Goal: Information Seeking & Learning: Learn about a topic

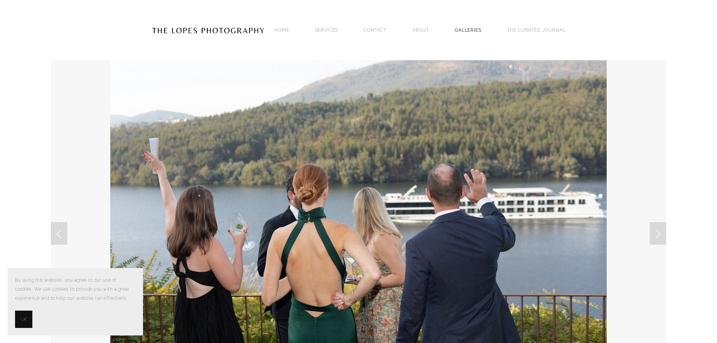
click at [472, 31] on link "GALLERIES" at bounding box center [468, 30] width 27 height 10
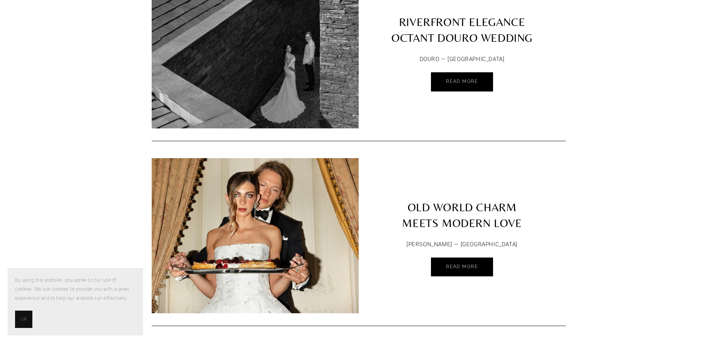
scroll to position [828, 0]
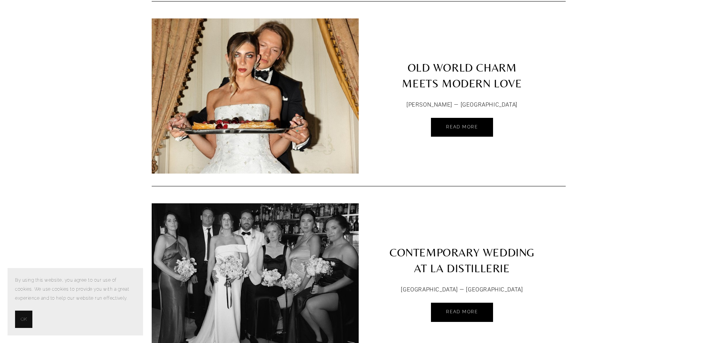
click at [438, 61] on link "OLD WORLD CHARM MEETS MODERN LOVE" at bounding box center [462, 56] width 207 height 77
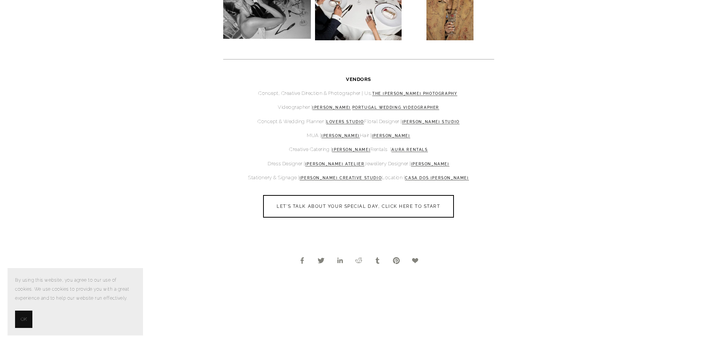
scroll to position [2184, 0]
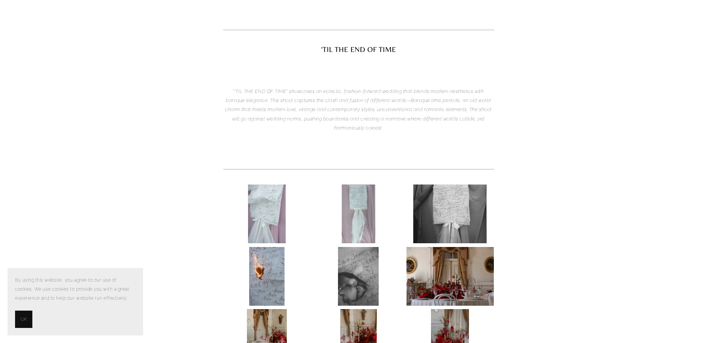
scroll to position [0, 0]
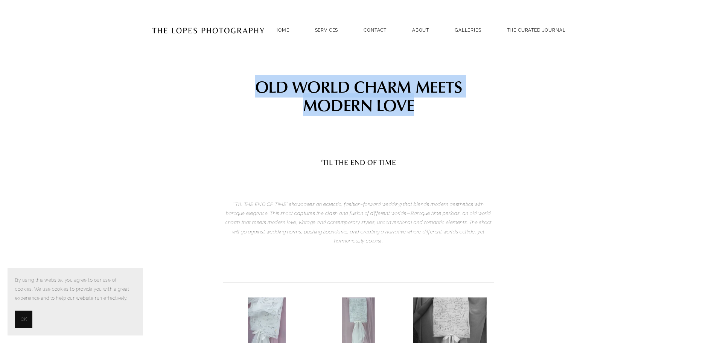
drag, startPoint x: 261, startPoint y: 87, endPoint x: 436, endPoint y: 105, distance: 176.8
click at [436, 105] on h1 "OLD WORLD CHARM MEETS MODERN LOVE" at bounding box center [358, 95] width 271 height 37
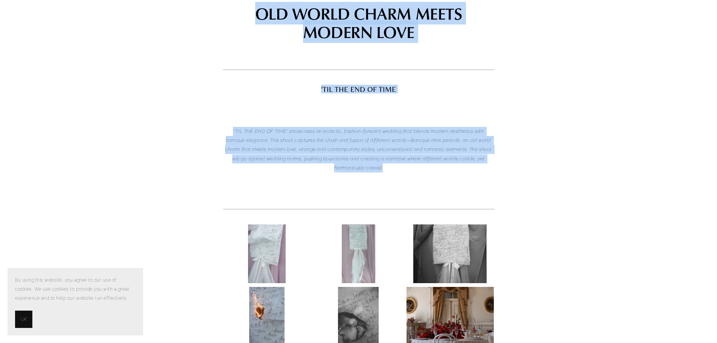
scroll to position [57, 0]
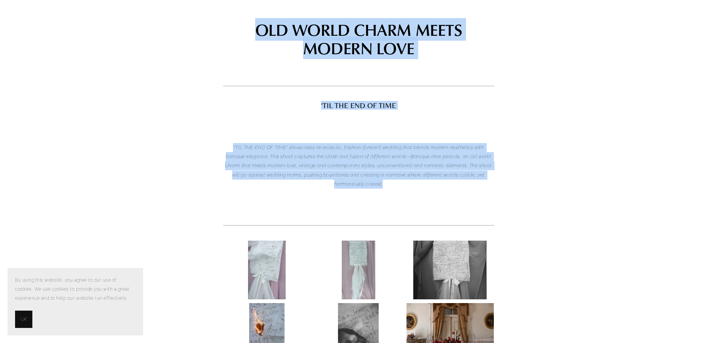
drag, startPoint x: 395, startPoint y: 88, endPoint x: 226, endPoint y: 31, distance: 179.1
copy article "OLD WORLD CHARM MEETS MODERN LOVE ‘TIL THE END OF TIME “‘TIL THE END OF TIME" s…"
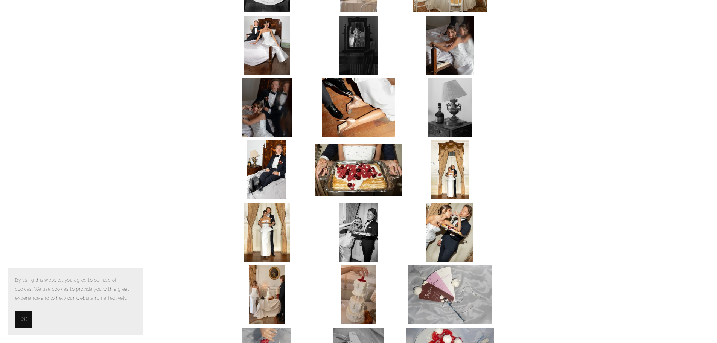
scroll to position [1789, 0]
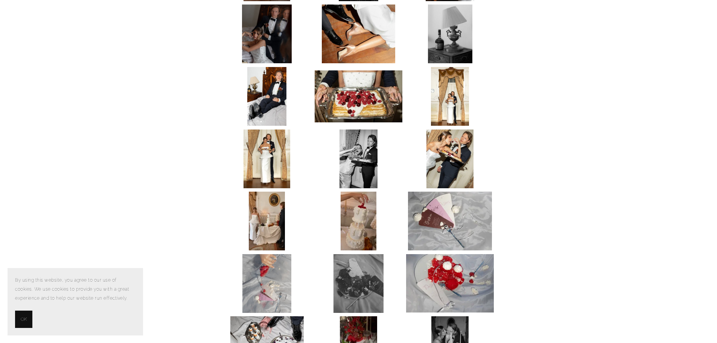
click at [276, 232] on img at bounding box center [267, 221] width 36 height 59
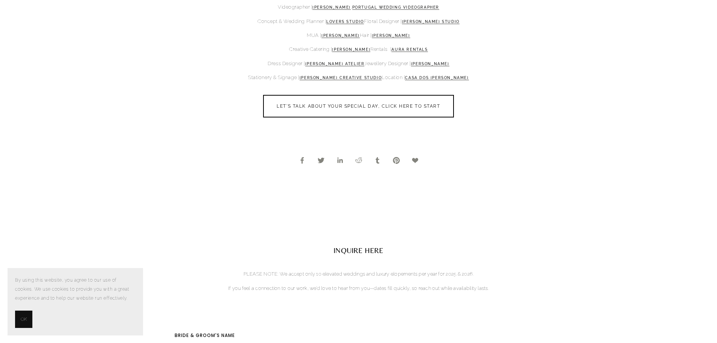
scroll to position [2316, 0]
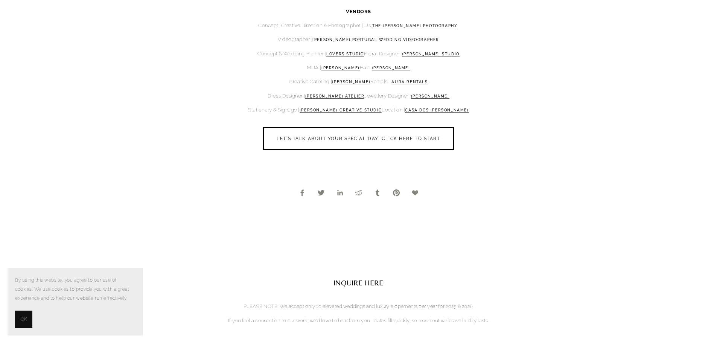
drag, startPoint x: 427, startPoint y: 66, endPoint x: 370, endPoint y: 62, distance: 57.0
click at [370, 62] on div "VENDORS Concept, Creative Direction & Photographer | Us, THE LOPES PHOTOGRAPHY …" at bounding box center [358, 61] width 271 height 108
copy link "Oksana Grybinnyk"
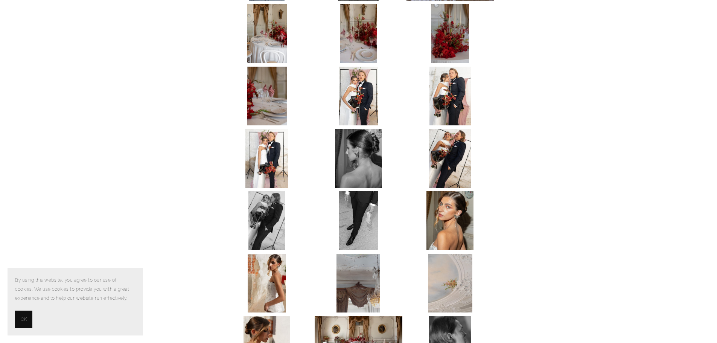
scroll to position [489, 0]
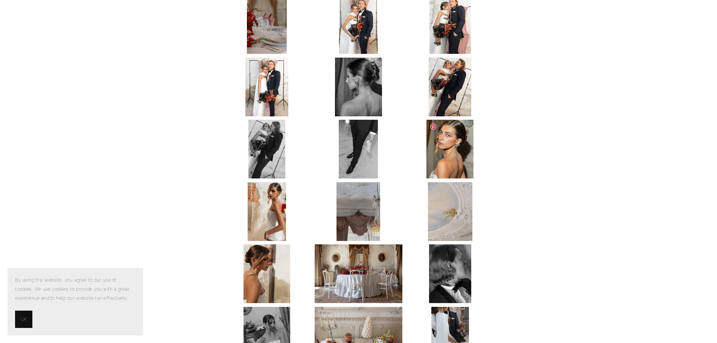
click at [456, 159] on img at bounding box center [450, 149] width 47 height 59
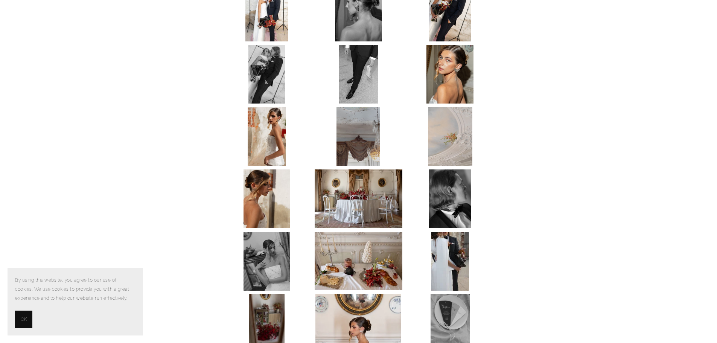
scroll to position [565, 0]
click at [452, 78] on img at bounding box center [450, 73] width 47 height 59
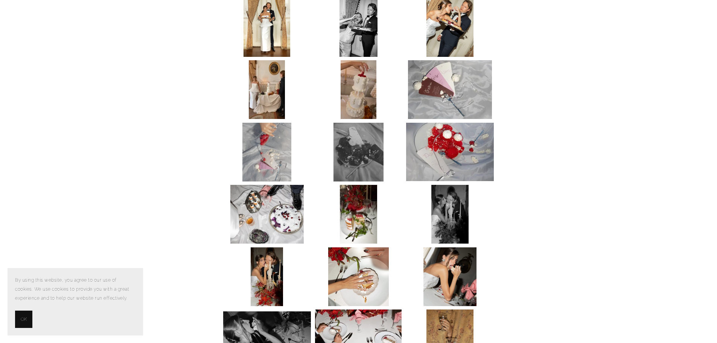
scroll to position [2033, 0]
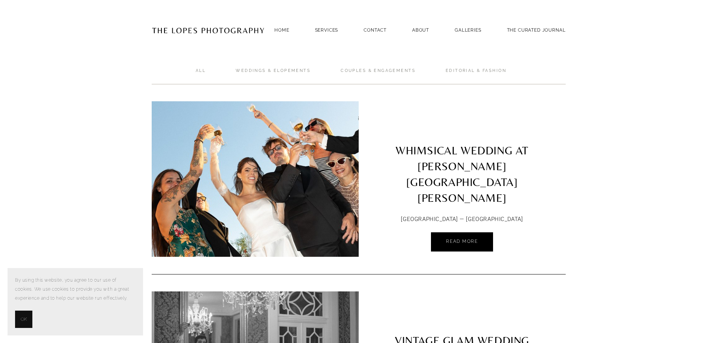
scroll to position [828, 0]
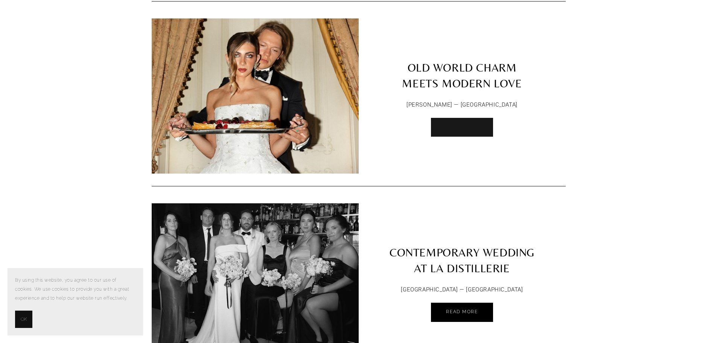
click at [469, 125] on link "Read More" at bounding box center [462, 127] width 62 height 19
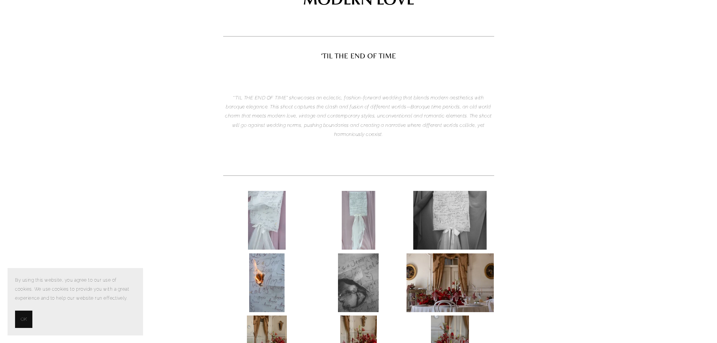
scroll to position [113, 0]
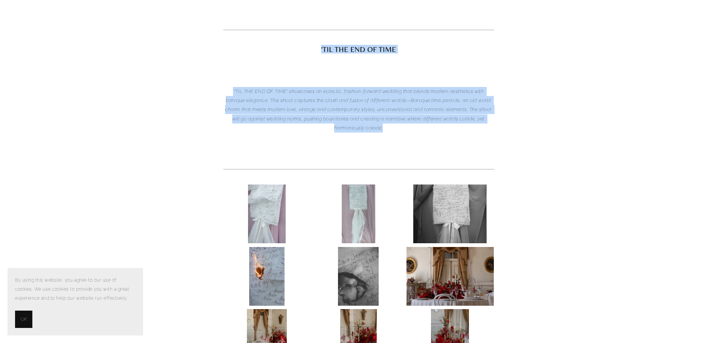
drag, startPoint x: 377, startPoint y: 126, endPoint x: 280, endPoint y: 39, distance: 130.1
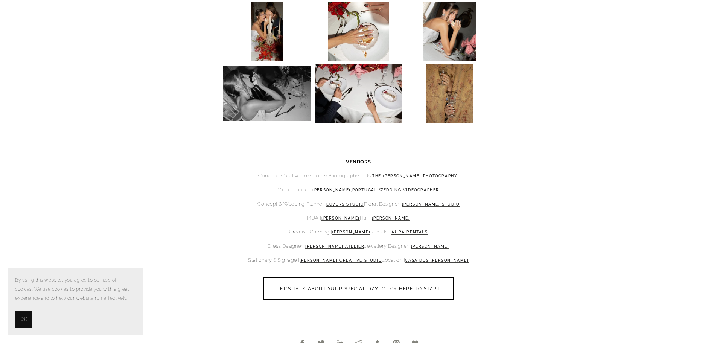
scroll to position [2259, 0]
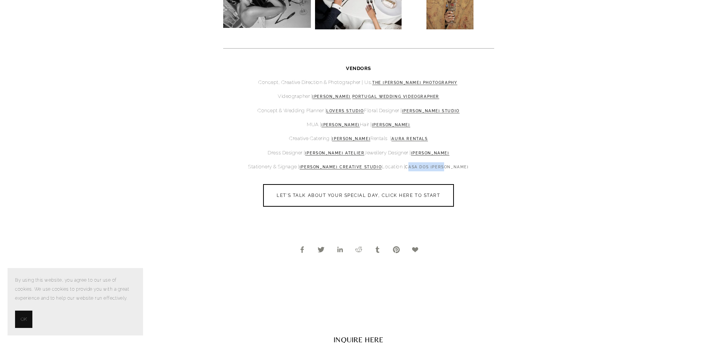
drag, startPoint x: 481, startPoint y: 169, endPoint x: 426, endPoint y: 169, distance: 54.6
click at [426, 169] on p "Stationery & Signage | SAMANTHA COLLING CREATIVE STUDIO Location | CASA DOS PRA…" at bounding box center [358, 166] width 271 height 9
drag, startPoint x: 554, startPoint y: 183, endPoint x: 529, endPoint y: 171, distance: 27.8
drag, startPoint x: 485, startPoint y: 161, endPoint x: 424, endPoint y: 168, distance: 61.4
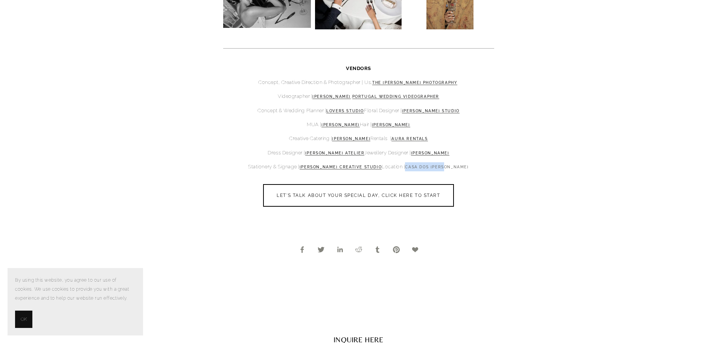
click at [424, 168] on div "VENDORS Concept, Creative Direction & Photographer | Us, THE LOPES PHOTOGRAPHY …" at bounding box center [358, 118] width 271 height 108
copy link "CASA DOS PRADO"
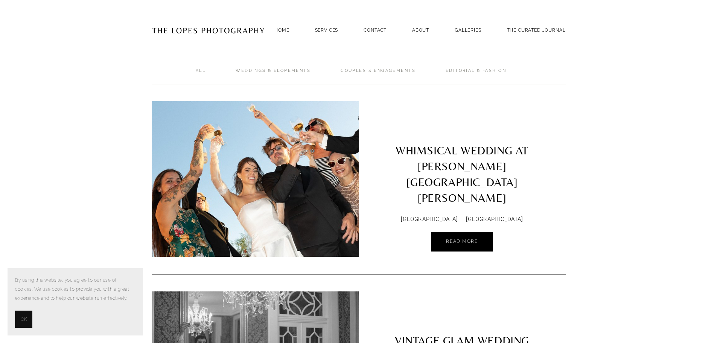
scroll to position [796, 0]
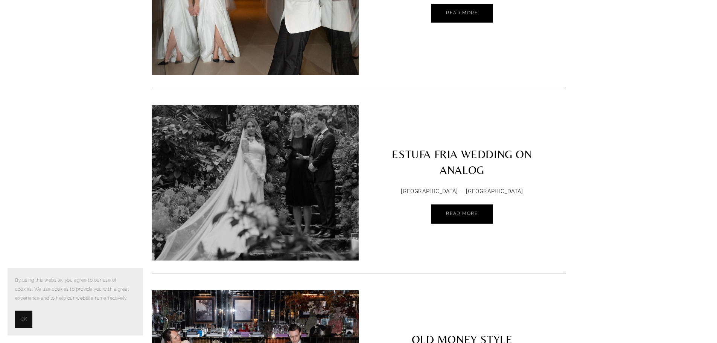
scroll to position [1361, 0]
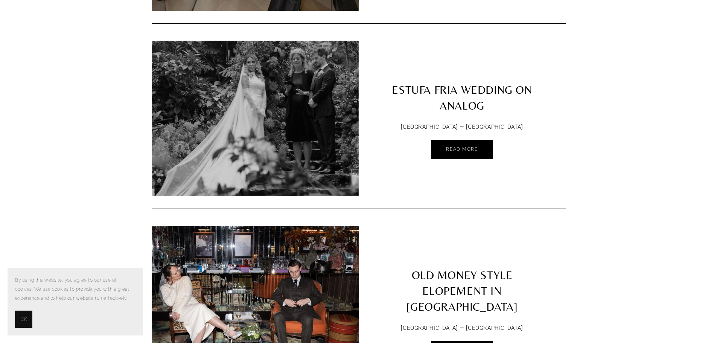
click at [275, 88] on img at bounding box center [254, 118] width 207 height 155
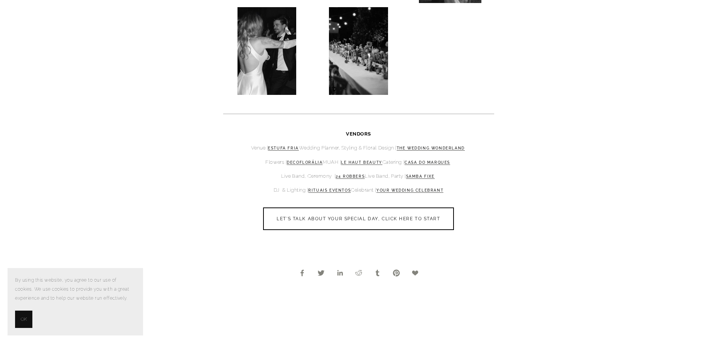
scroll to position [1581, 0]
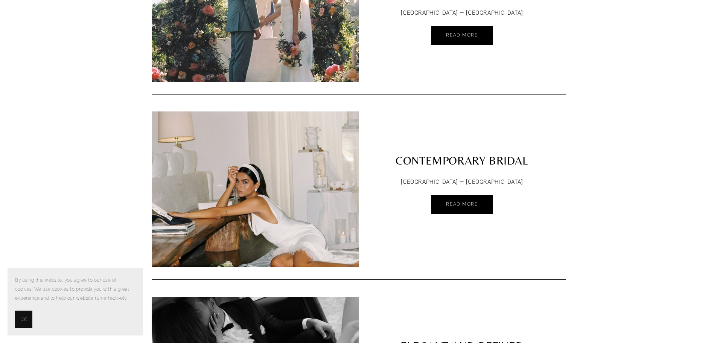
scroll to position [2104, 0]
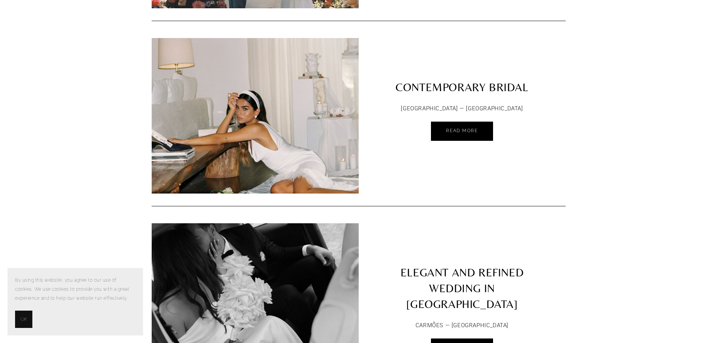
click at [257, 137] on img at bounding box center [255, 115] width 231 height 155
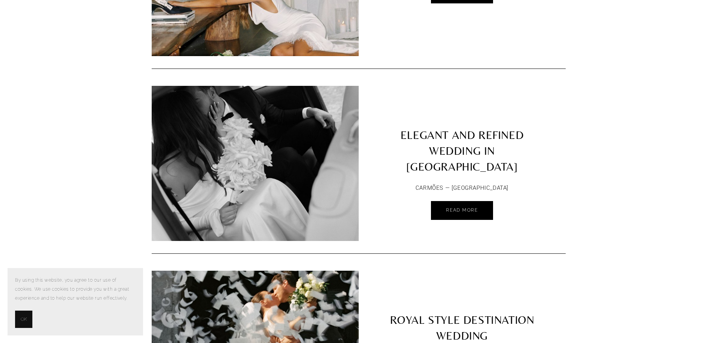
scroll to position [2254, 0]
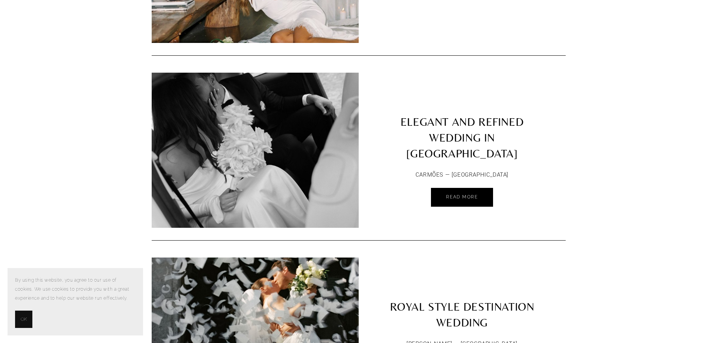
click at [257, 137] on img at bounding box center [254, 150] width 213 height 155
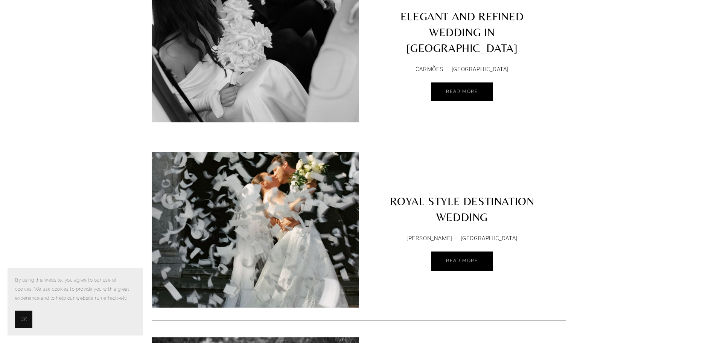
scroll to position [2405, 0]
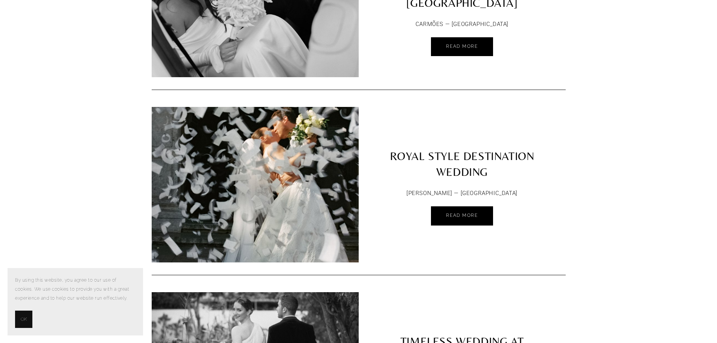
click at [260, 148] on img at bounding box center [255, 144] width 207 height 318
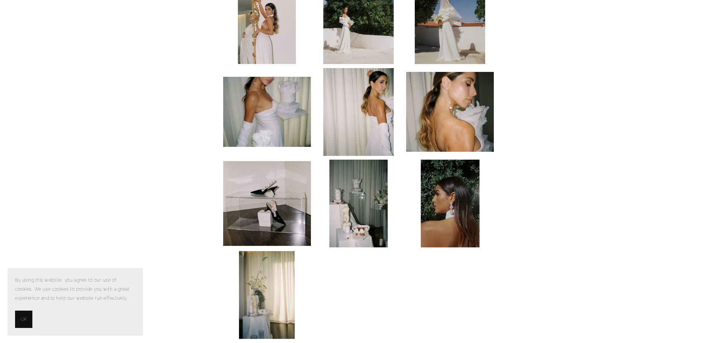
scroll to position [1506, 0]
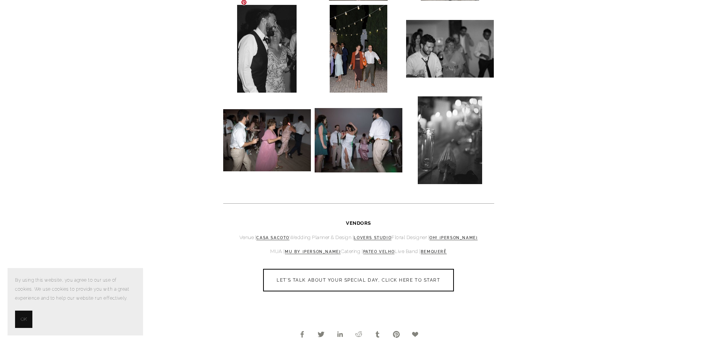
scroll to position [5459, 0]
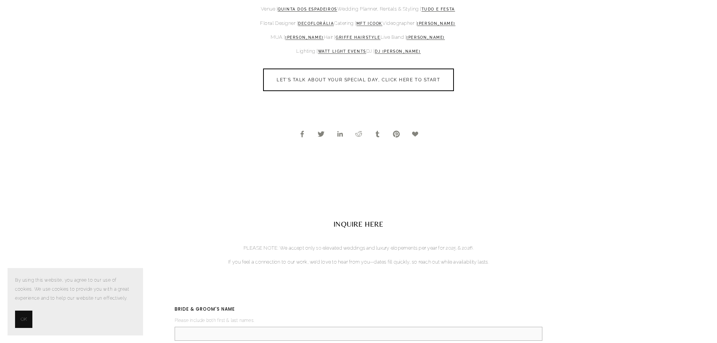
scroll to position [3878, 0]
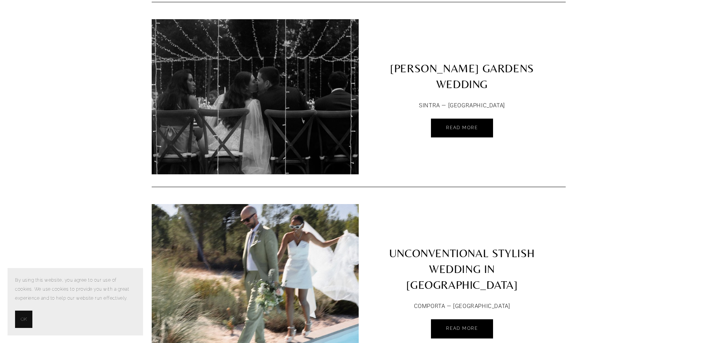
scroll to position [3045, 0]
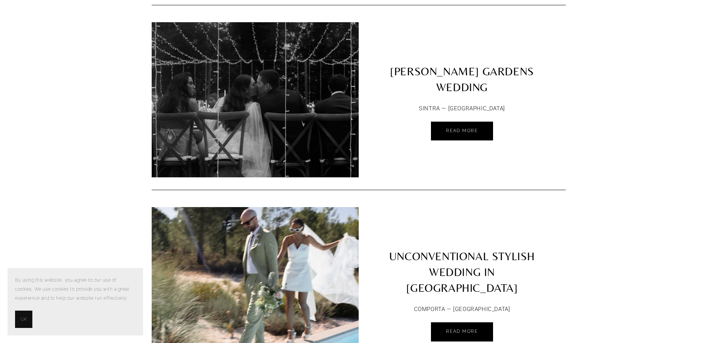
click at [251, 97] on img at bounding box center [255, 99] width 207 height 259
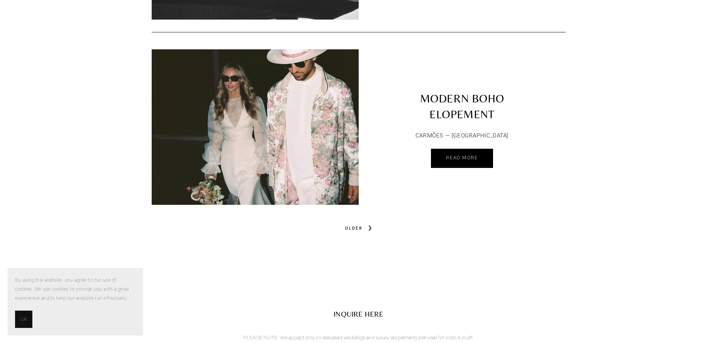
scroll to position [3572, 0]
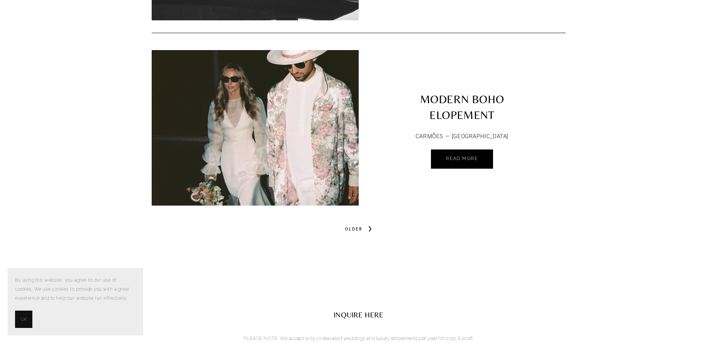
click at [306, 166] on img at bounding box center [255, 98] width 207 height 290
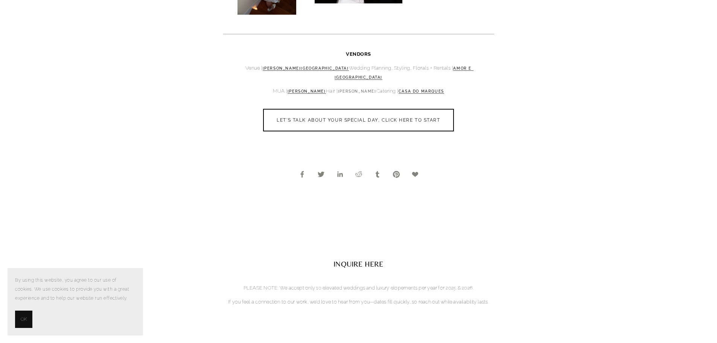
scroll to position [2259, 0]
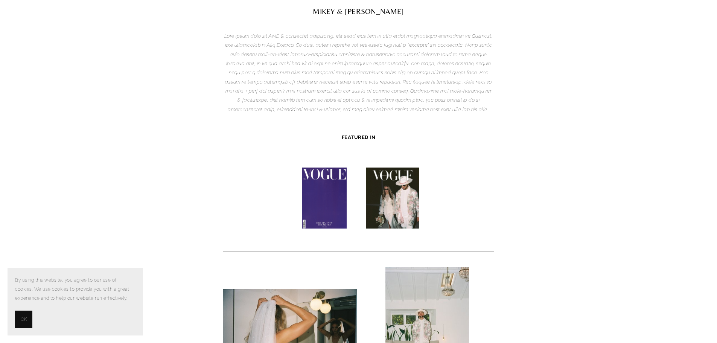
scroll to position [151, 0]
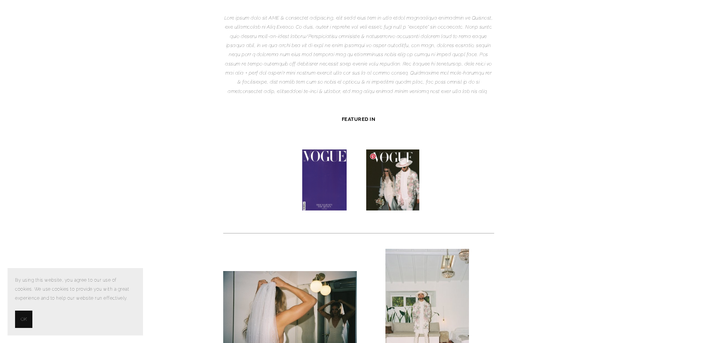
click at [395, 178] on img at bounding box center [392, 179] width 53 height 61
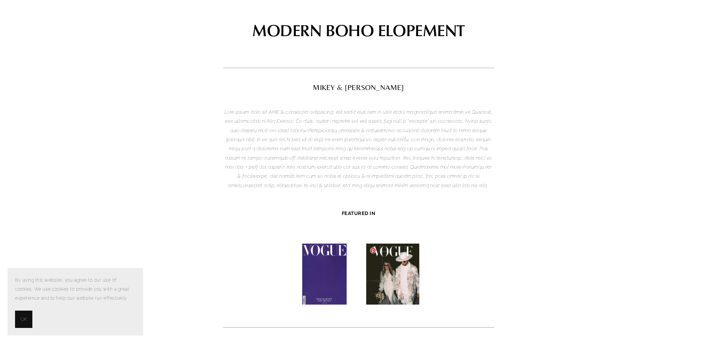
scroll to position [0, 0]
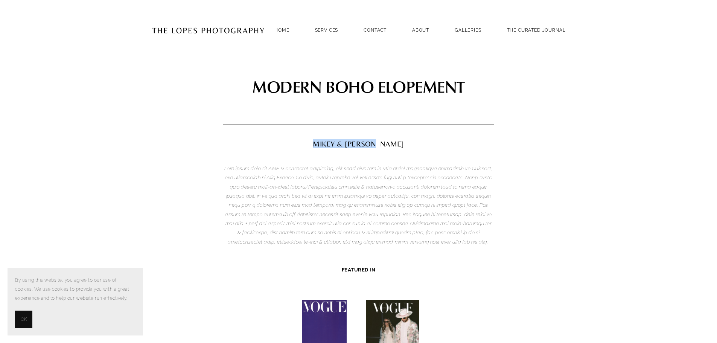
drag, startPoint x: 327, startPoint y: 145, endPoint x: 400, endPoint y: 145, distance: 73.4
click at [400, 145] on h2 "MIKEY & [PERSON_NAME]" at bounding box center [358, 144] width 271 height 8
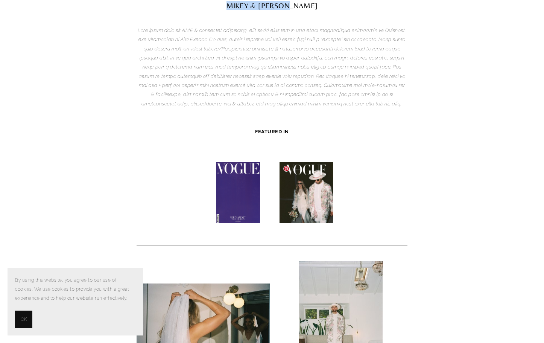
scroll to position [151, 0]
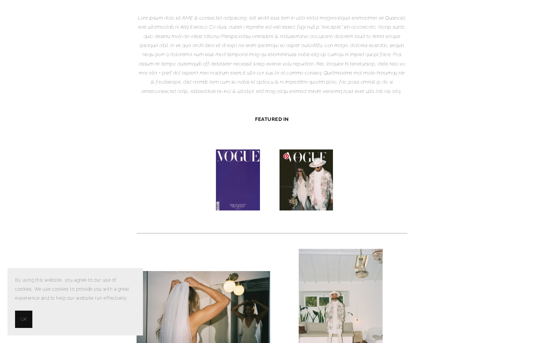
click at [288, 156] on link at bounding box center [287, 156] width 6 height 6
click at [315, 186] on img at bounding box center [306, 179] width 53 height 61
drag, startPoint x: 315, startPoint y: 186, endPoint x: 387, endPoint y: 162, distance: 76.1
click at [387, 162] on div at bounding box center [307, 183] width 213 height 81
click at [386, 180] on div at bounding box center [307, 183] width 213 height 81
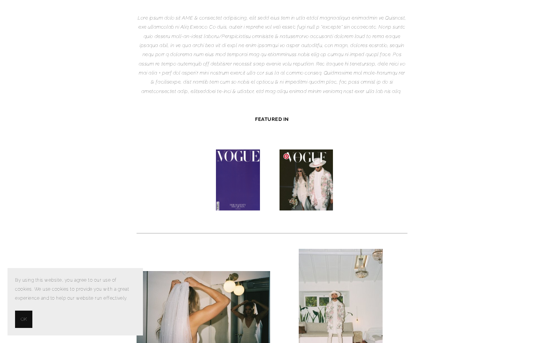
click at [325, 182] on img at bounding box center [306, 179] width 53 height 61
click at [309, 177] on img at bounding box center [306, 179] width 53 height 61
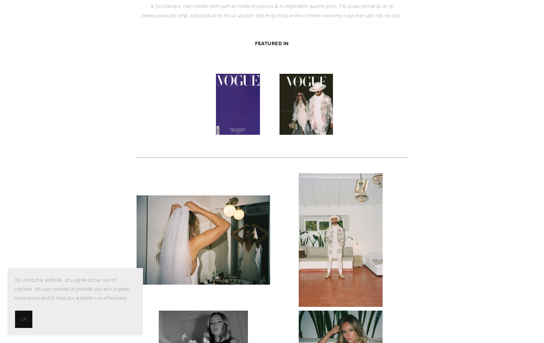
scroll to position [226, 0]
click at [384, 88] on div at bounding box center [307, 108] width 213 height 81
click at [322, 101] on img at bounding box center [306, 104] width 53 height 61
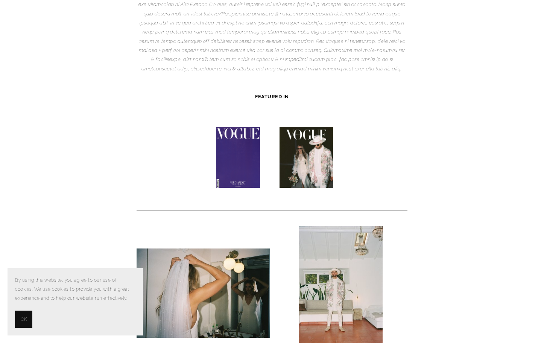
scroll to position [113, 0]
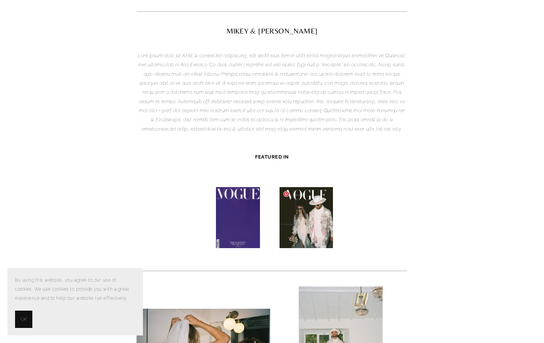
click at [317, 208] on img at bounding box center [306, 217] width 53 height 61
click at [227, 217] on img at bounding box center [238, 217] width 44 height 61
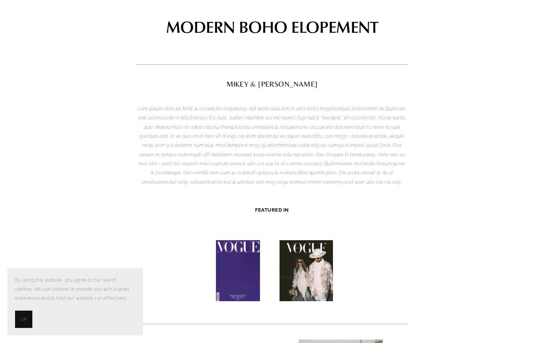
scroll to position [0, 0]
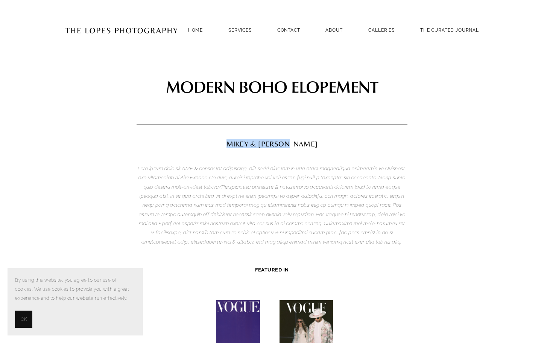
drag, startPoint x: 239, startPoint y: 144, endPoint x: 312, endPoint y: 144, distance: 72.7
click at [312, 144] on h2 "MIKEY & [PERSON_NAME]" at bounding box center [272, 144] width 271 height 8
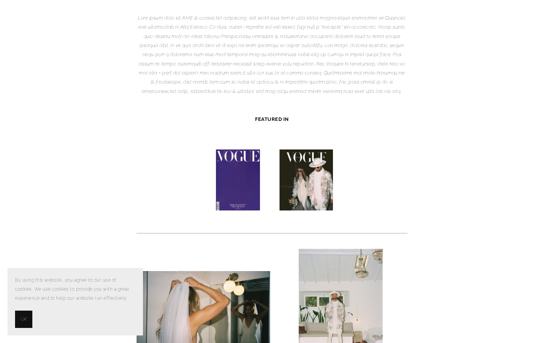
copy h2 "MIKEY & [PERSON_NAME]"
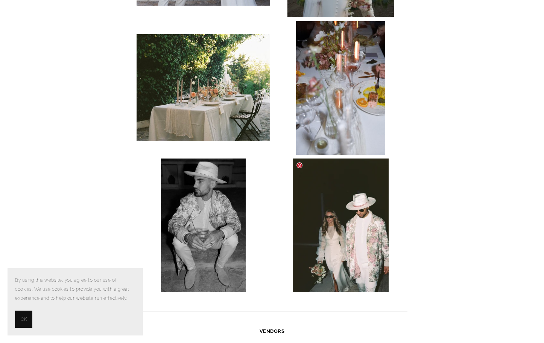
scroll to position [866, 0]
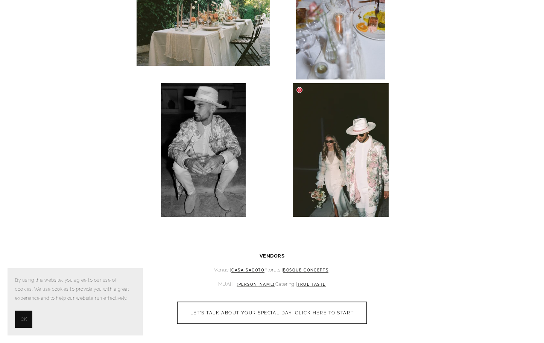
drag, startPoint x: 339, startPoint y: 156, endPoint x: 513, endPoint y: 129, distance: 176.0
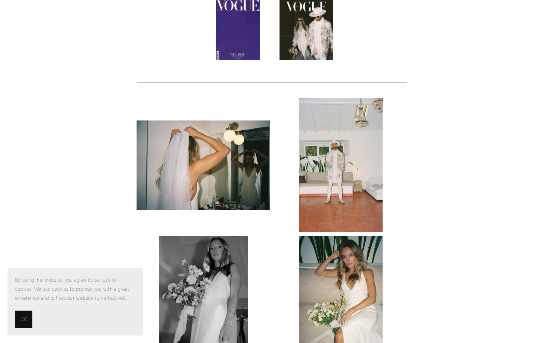
scroll to position [188, 0]
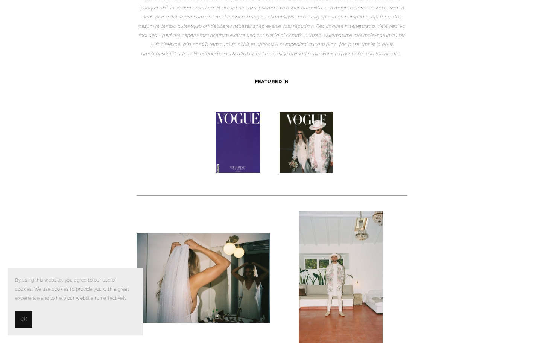
click at [278, 81] on strong "FEATURED IN" at bounding box center [272, 82] width 34 height 6
drag, startPoint x: 254, startPoint y: 80, endPoint x: 314, endPoint y: 80, distance: 59.9
click at [314, 80] on p "FEATURED IN" at bounding box center [272, 81] width 271 height 9
click at [321, 146] on img at bounding box center [306, 142] width 53 height 61
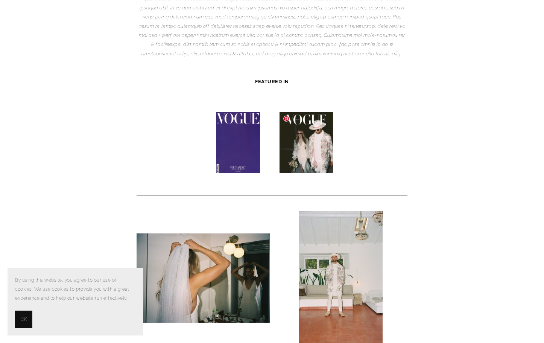
click at [321, 146] on img at bounding box center [306, 142] width 53 height 61
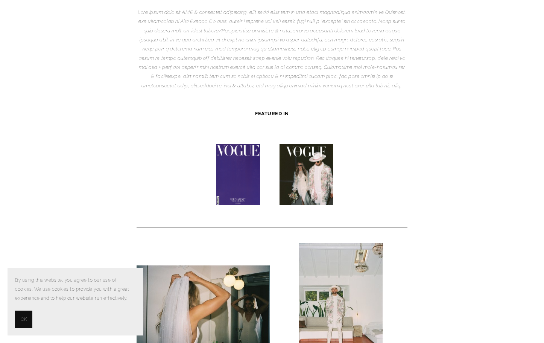
scroll to position [113, 0]
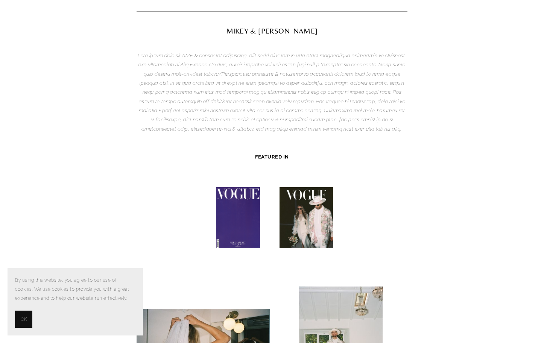
click at [385, 126] on p at bounding box center [272, 92] width 271 height 82
click at [264, 27] on h2 "MIKEY & [PERSON_NAME]" at bounding box center [272, 31] width 271 height 8
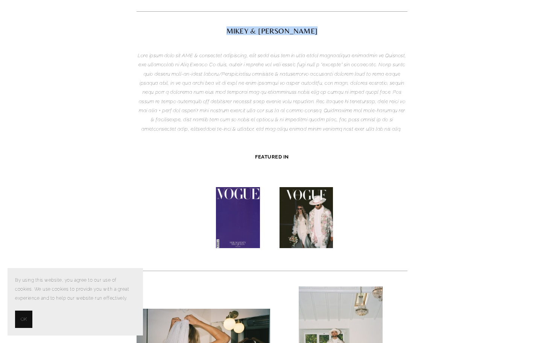
copy h2 "MIKEY & [PERSON_NAME]"
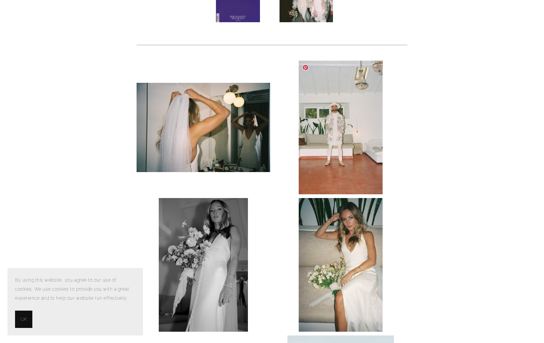
scroll to position [489, 0]
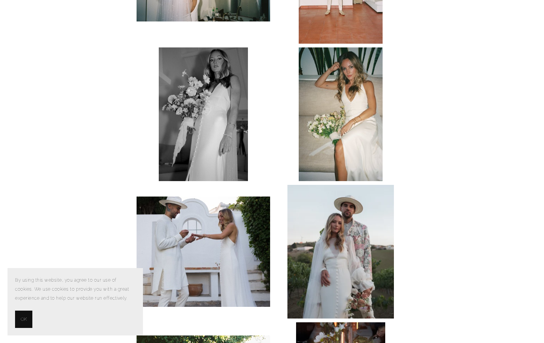
click at [450, 126] on section "MODERN BOHO ELOPEMENT MIKEY & [PERSON_NAME] FEATURED IN" at bounding box center [272, 190] width 444 height 1238
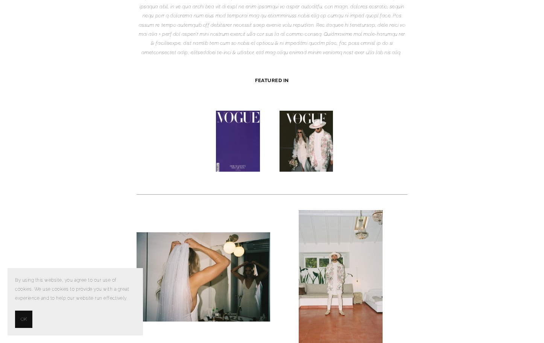
scroll to position [264, 0]
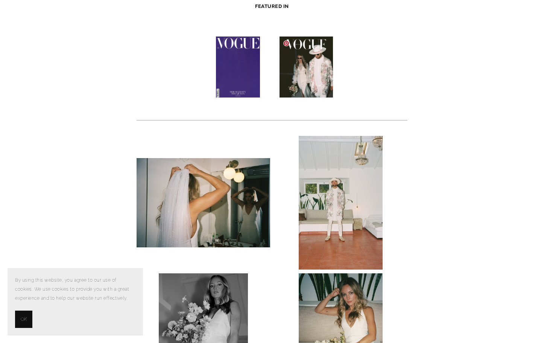
click at [307, 50] on img at bounding box center [306, 67] width 53 height 61
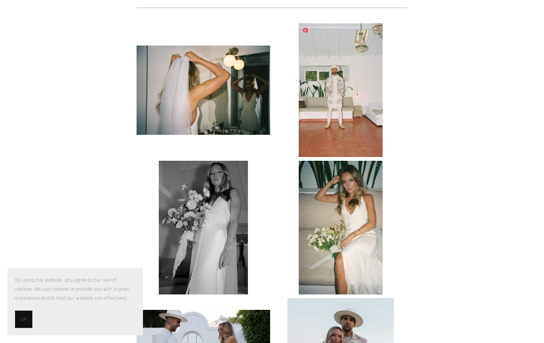
scroll to position [414, 0]
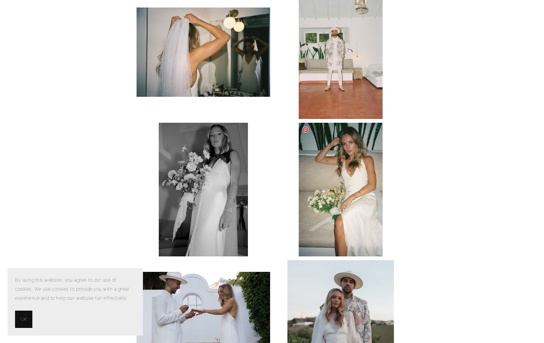
click at [337, 157] on img at bounding box center [341, 190] width 84 height 134
click at [481, 138] on section "MODERN BOHO ELOPEMENT MIKEY & [PERSON_NAME] FEATURED IN" at bounding box center [272, 265] width 444 height 1238
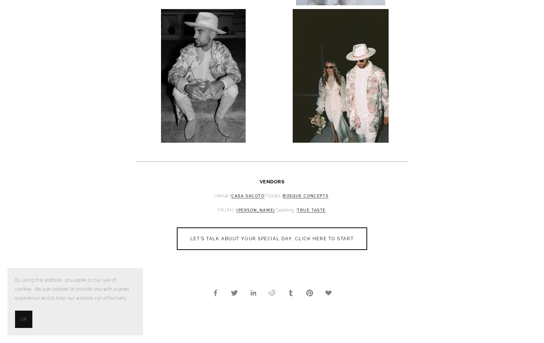
scroll to position [904, 0]
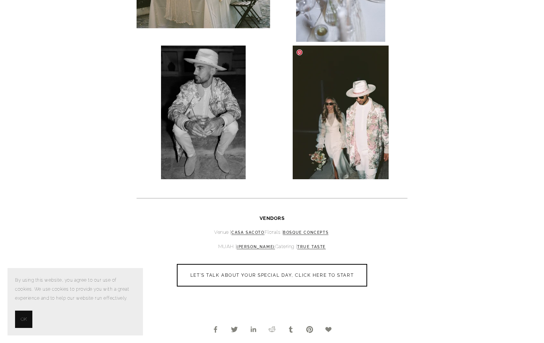
click at [354, 127] on img at bounding box center [341, 113] width 96 height 134
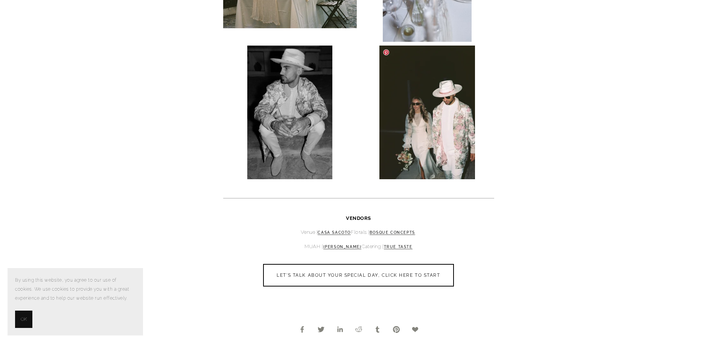
click at [462, 115] on img at bounding box center [428, 113] width 96 height 134
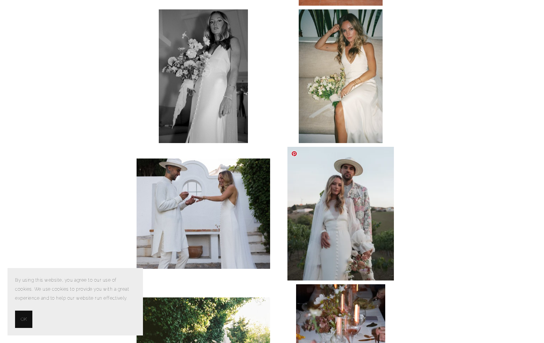
scroll to position [527, 0]
click at [374, 15] on img at bounding box center [341, 77] width 84 height 134
click at [369, 26] on img at bounding box center [341, 77] width 84 height 134
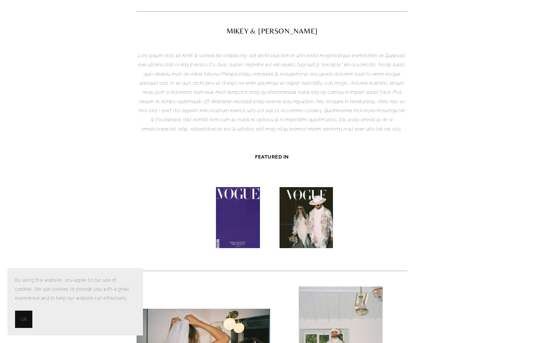
scroll to position [0, 0]
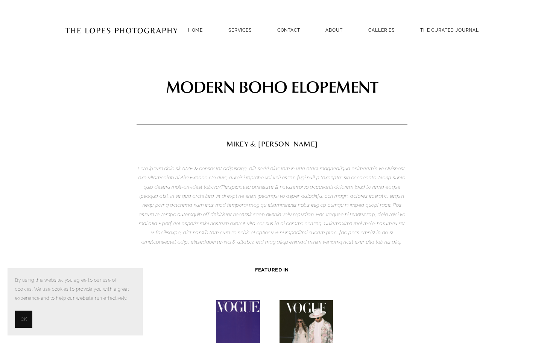
click at [285, 145] on h2 "MIKEY & [PERSON_NAME]" at bounding box center [272, 144] width 271 height 8
copy h2 "[PERSON_NAME]"
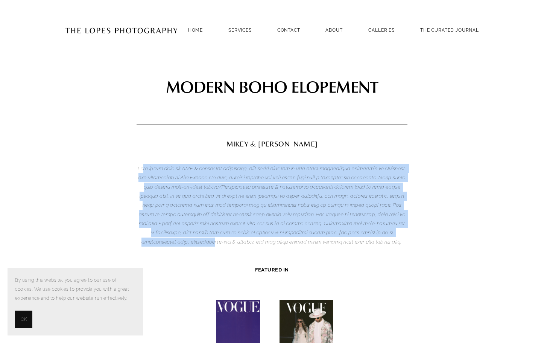
drag, startPoint x: 397, startPoint y: 237, endPoint x: 143, endPoint y: 164, distance: 264.8
click at [144, 164] on p at bounding box center [272, 205] width 271 height 82
click at [355, 185] on em at bounding box center [273, 205] width 270 height 79
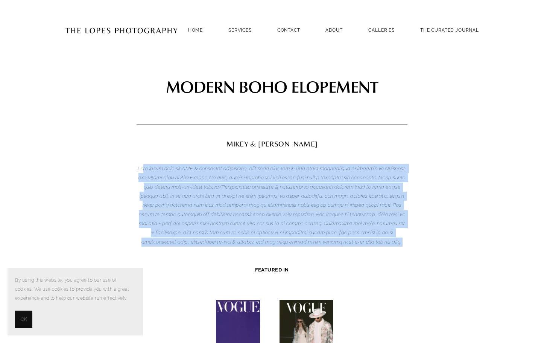
drag, startPoint x: 167, startPoint y: 166, endPoint x: 379, endPoint y: 246, distance: 226.4
click at [379, 246] on p at bounding box center [272, 205] width 271 height 82
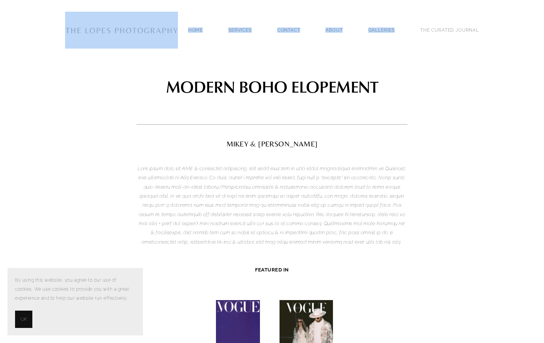
drag, startPoint x: 58, startPoint y: 31, endPoint x: 196, endPoint y: 30, distance: 138.6
click at [196, 30] on div "Home SERVICES PHOTOGRAPHY PHOTOGRAPHY Contact ABOUT GALLERIES THE CURATED JOURN…" at bounding box center [272, 30] width 444 height 60
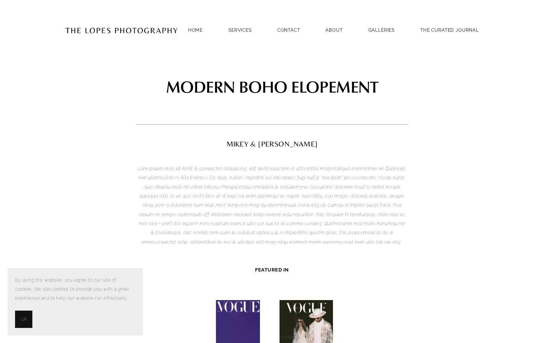
click at [392, 137] on div "[PERSON_NAME] & [PERSON_NAME] FEATURED IN" at bounding box center [272, 208] width 284 height 148
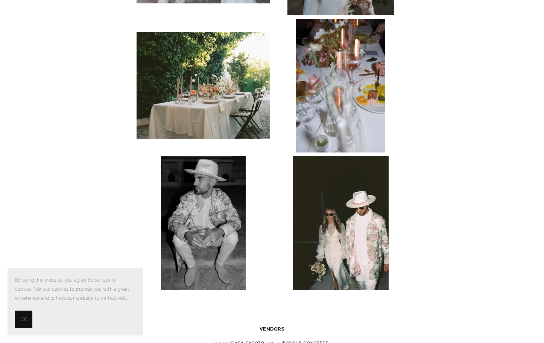
scroll to position [1092, 0]
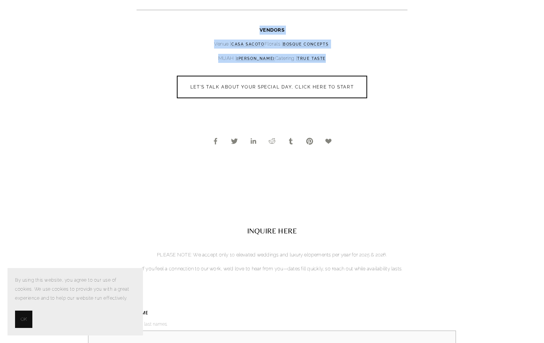
drag, startPoint x: 341, startPoint y: 59, endPoint x: 211, endPoint y: 28, distance: 133.2
click at [211, 28] on div "VENDORS Venue | [GEOGRAPHIC_DATA] Florals | Bosque Concepts MUAH | [PERSON_NAME…" at bounding box center [272, 44] width 271 height 37
copy div "VENDORS Venue | [GEOGRAPHIC_DATA] Florals | Bosque Concepts MUAH | [PERSON_NAME…"
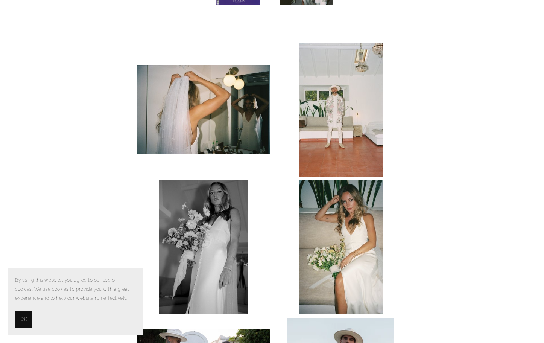
scroll to position [414, 0]
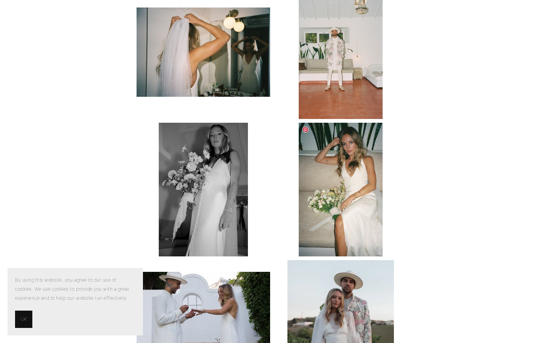
click at [369, 197] on img at bounding box center [341, 190] width 84 height 134
